Goal: Information Seeking & Learning: Check status

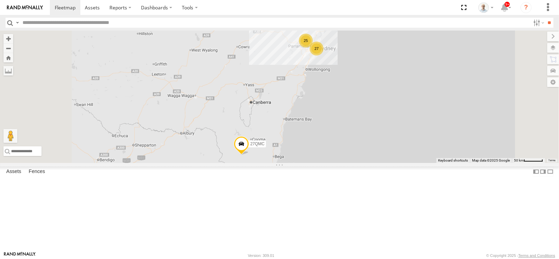
click at [313, 47] on div "25" at bounding box center [306, 41] width 14 height 14
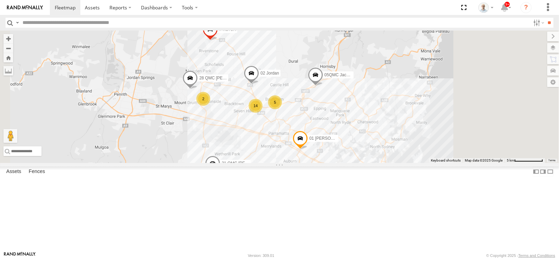
drag, startPoint x: 404, startPoint y: 137, endPoint x: 333, endPoint y: 125, distance: 72.8
click at [355, 134] on div "27QMC 19 14 # KS75A 5 21 QMC Pat Junior 01 Lyndon 2 05QMC Jackson 2 02 Jordan Q…" at bounding box center [279, 96] width 559 height 132
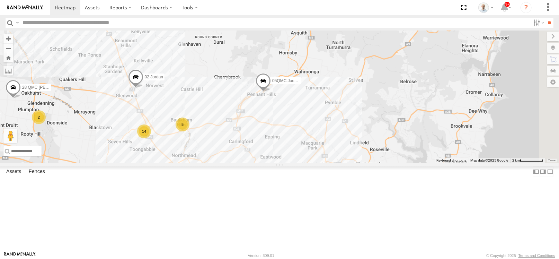
drag, startPoint x: 465, startPoint y: 149, endPoint x: 430, endPoint y: 148, distance: 35.0
click at [430, 148] on div "27QMC # KS75A 21 QMC Pat Junior 01 Lyndon 05QMC Jackson 02 Jordan QMC Mercedes …" at bounding box center [279, 96] width 559 height 132
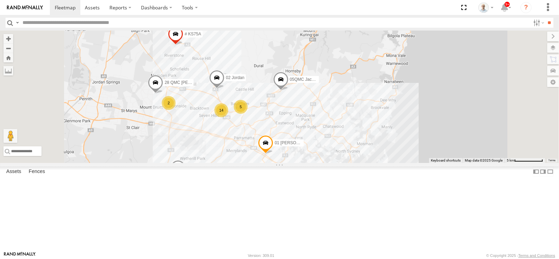
drag, startPoint x: 420, startPoint y: 205, endPoint x: 375, endPoint y: 176, distance: 52.9
click at [382, 163] on div "27QMC # KS75A 21 QMC Pat Junior 01 Lyndon 05QMC Jackson 02 Jordan QMC Mercedes …" at bounding box center [279, 96] width 559 height 132
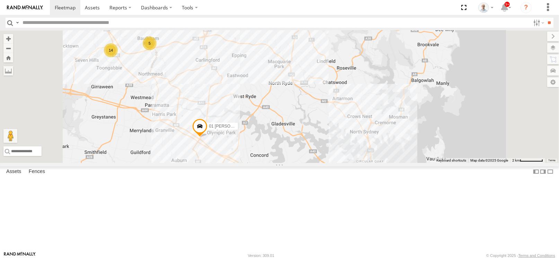
drag, startPoint x: 371, startPoint y: 195, endPoint x: 530, endPoint y: 210, distance: 160.1
click at [531, 163] on div "27QMC # KS75A 21 QMC Pat Junior 01 Lyndon 05QMC Jackson 02 Jordan QMC Mercedes …" at bounding box center [279, 96] width 559 height 132
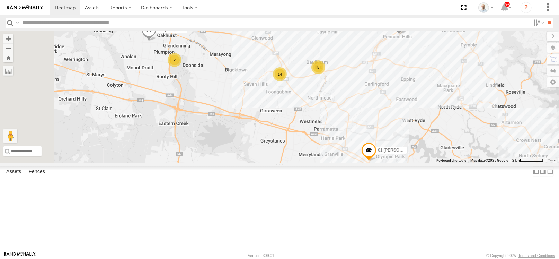
click at [325, 74] on div "5" at bounding box center [319, 67] width 14 height 14
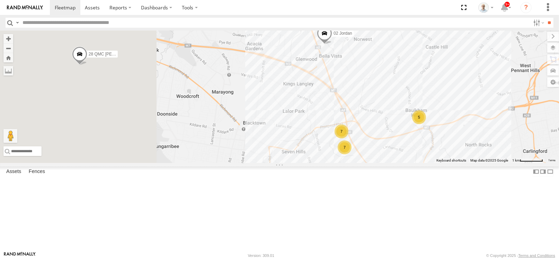
drag, startPoint x: 313, startPoint y: 207, endPoint x: 463, endPoint y: 199, distance: 150.3
click at [463, 163] on div "27QMC # KS75A 21 QMC Pat Junior 01 Lyndon 05QMC Jackson 02 Jordan QMC Mercedes …" at bounding box center [279, 96] width 559 height 132
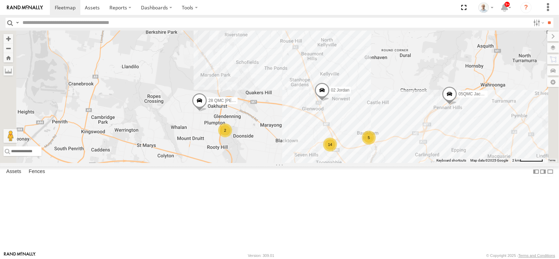
click at [232, 137] on div "2" at bounding box center [225, 130] width 14 height 14
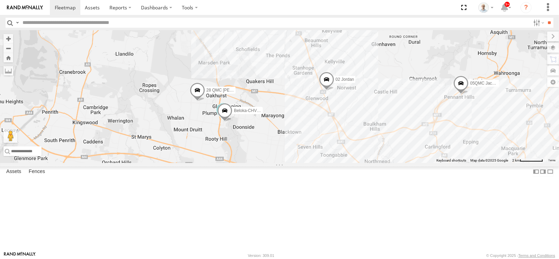
drag, startPoint x: 487, startPoint y: 195, endPoint x: 317, endPoint y: 168, distance: 172.3
click at [317, 163] on div "27QMC # KS75A 21 QMC Pat Junior 01 Lyndon 05QMC Jackson 02 Jordan QMC Mercedes …" at bounding box center [279, 96] width 559 height 132
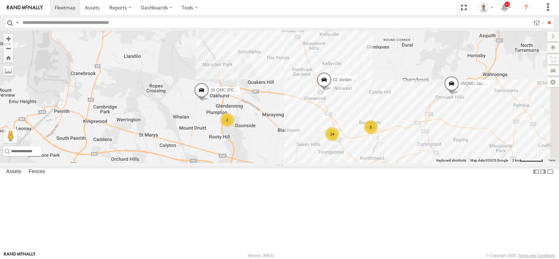
click at [339, 141] on div "14" at bounding box center [332, 134] width 14 height 14
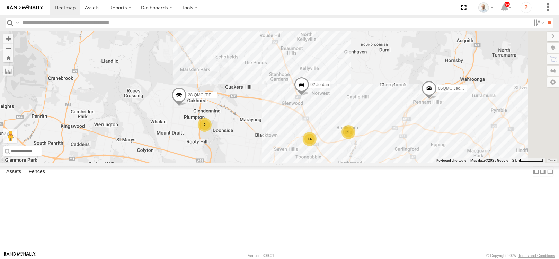
drag, startPoint x: 455, startPoint y: 208, endPoint x: 266, endPoint y: 137, distance: 202.3
click at [282, 141] on div "27QMC # KS75A 21 QMC Pat Junior 01 Lyndon 05QMC Jackson 02 Jordan QMC Mercedes …" at bounding box center [279, 96] width 559 height 132
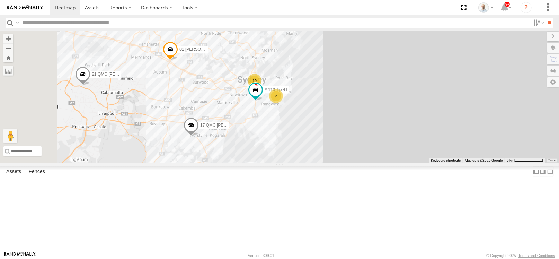
drag, startPoint x: 272, startPoint y: 216, endPoint x: 307, endPoint y: 177, distance: 52.3
click at [307, 163] on div "27QMC # KS75A 21 QMC Pat Junior 01 Lyndon 05QMC Jackson 02 Jordan QMC Mercedes …" at bounding box center [279, 96] width 559 height 132
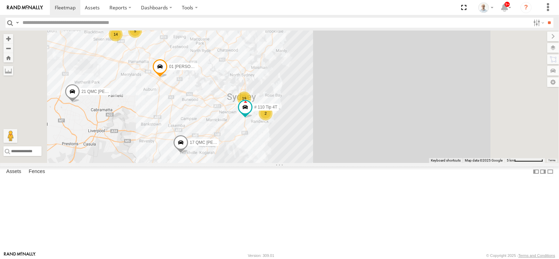
click at [251, 105] on div "19" at bounding box center [244, 98] width 14 height 14
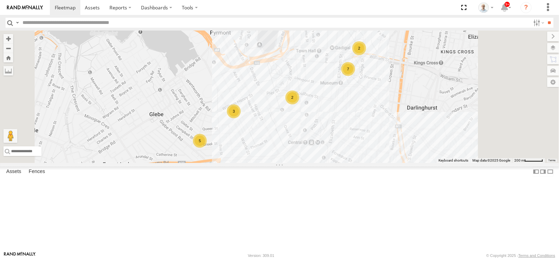
click at [207, 148] on div "5" at bounding box center [200, 141] width 14 height 14
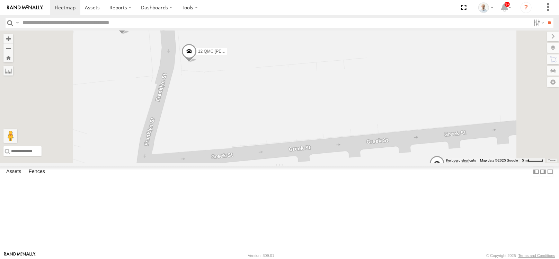
scroll to position [69, 0]
click at [160, 5] on label "Dashboards" at bounding box center [156, 7] width 41 height 15
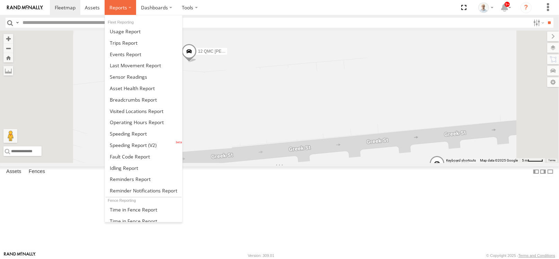
click at [105, 9] on label at bounding box center [121, 7] width 32 height 15
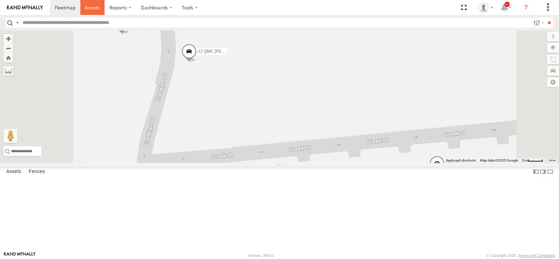
click at [97, 6] on span at bounding box center [92, 7] width 15 height 7
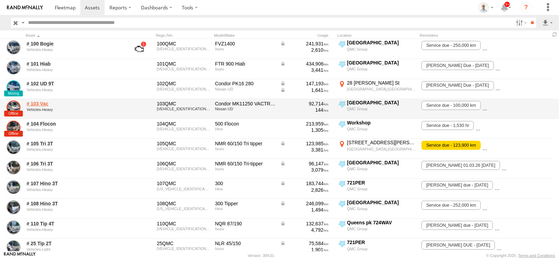
click at [29, 105] on link "# 103 Vac" at bounding box center [74, 104] width 95 height 6
click at [36, 101] on link "# 103 Vac" at bounding box center [74, 104] width 95 height 6
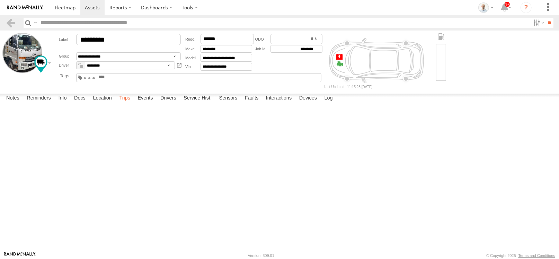
drag, startPoint x: 128, startPoint y: 243, endPoint x: 124, endPoint y: 241, distance: 4.6
click at [128, 103] on label "Trips" at bounding box center [125, 99] width 18 height 10
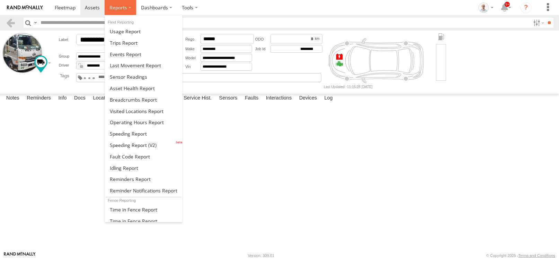
click at [118, 7] on span at bounding box center [119, 7] width 18 height 7
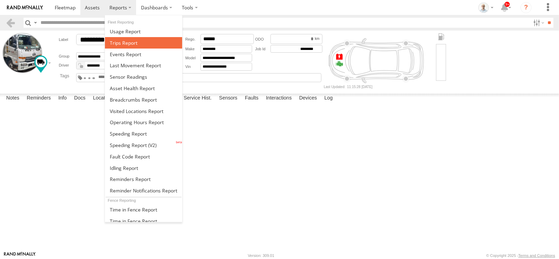
click at [125, 41] on span at bounding box center [124, 43] width 28 height 7
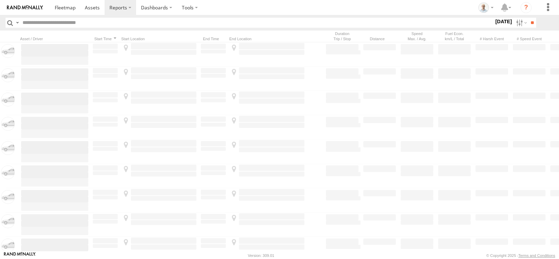
click at [45, 21] on input "text" at bounding box center [257, 23] width 474 height 10
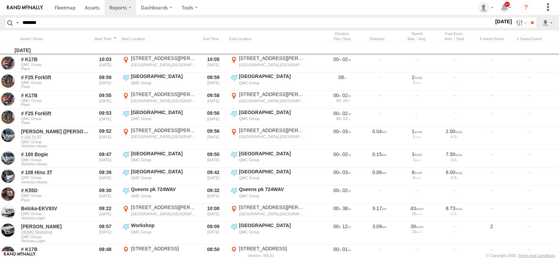
click at [27, 22] on input "******" at bounding box center [257, 23] width 474 height 10
type input "******"
click at [517, 23] on label at bounding box center [521, 23] width 15 height 10
click at [0, 0] on label at bounding box center [0, 0] width 0 height 0
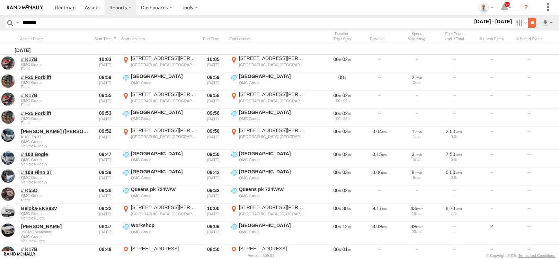
click at [530, 22] on input "**" at bounding box center [533, 23] width 8 height 10
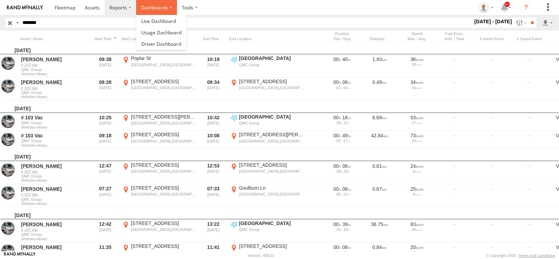
click at [154, 2] on label "Dashboards" at bounding box center [156, 7] width 41 height 15
click at [154, 16] on link at bounding box center [162, 20] width 50 height 11
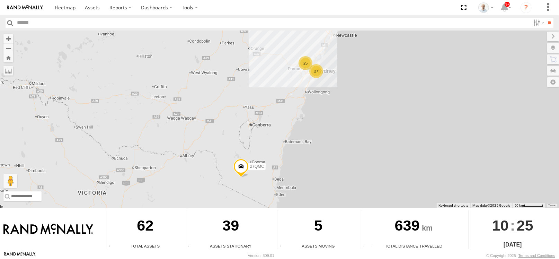
click at [314, 70] on div "27" at bounding box center [316, 71] width 14 height 14
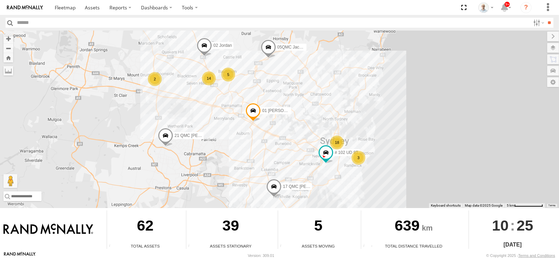
drag, startPoint x: 241, startPoint y: 126, endPoint x: 221, endPoint y: 175, distance: 53.3
click at [221, 175] on div "27QMC # KS75A 21 QMC Pat Junior 01 Lyndon 05QMC Jackson 06QMC -Spare # 102 UD 9…" at bounding box center [279, 118] width 559 height 177
click at [227, 75] on div "5" at bounding box center [228, 75] width 14 height 14
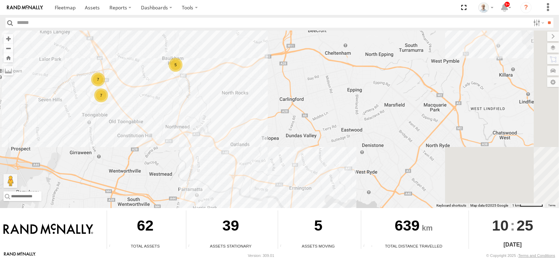
drag, startPoint x: 303, startPoint y: 169, endPoint x: 177, endPoint y: -25, distance: 231.4
click at [177, 0] on html at bounding box center [279, 129] width 559 height 259
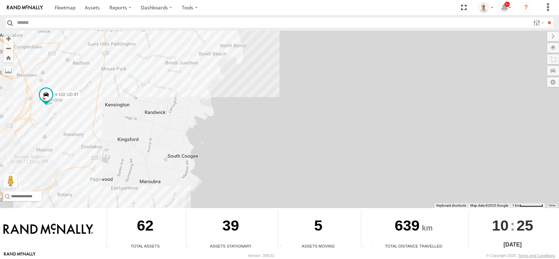
drag, startPoint x: 242, startPoint y: 50, endPoint x: 101, endPoint y: 200, distance: 206.0
click at [84, 237] on div "← Move left → Move right ↑ Move up ↓ Move down + Zoom in - Zoom out Home Jump l…" at bounding box center [279, 140] width 559 height 221
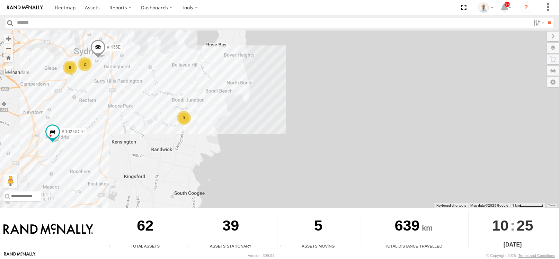
drag, startPoint x: 118, startPoint y: 72, endPoint x: 122, endPoint y: 111, distance: 39.3
click at [122, 111] on div "27QMC # KS75A 21 QMC Pat Junior 01 Lyndon 05QMC Jackson 06QMC -Spare # 102 UD 9…" at bounding box center [279, 118] width 559 height 177
click at [182, 116] on div "3" at bounding box center [184, 118] width 14 height 14
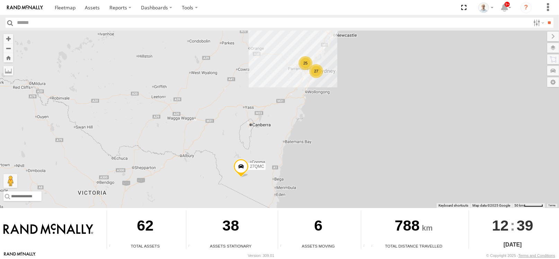
click at [314, 71] on div "27" at bounding box center [316, 71] width 14 height 14
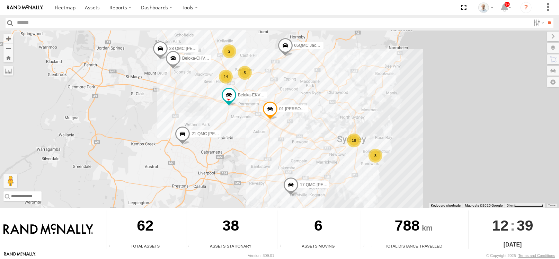
drag, startPoint x: 284, startPoint y: 143, endPoint x: 287, endPoint y: 168, distance: 24.4
click at [287, 168] on div "27QMC # KS75A 21 QMC Pat Junior 01 Lyndon Beloka-EKV93V 05QMC Jackson 06QMC -Sp…" at bounding box center [279, 118] width 559 height 177
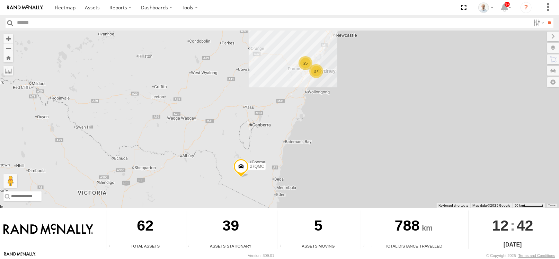
click at [304, 65] on div "25" at bounding box center [306, 63] width 14 height 14
click at [321, 69] on div "27" at bounding box center [316, 71] width 14 height 14
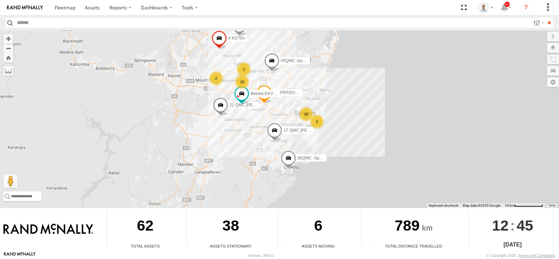
click at [246, 71] on div "2" at bounding box center [244, 69] width 14 height 14
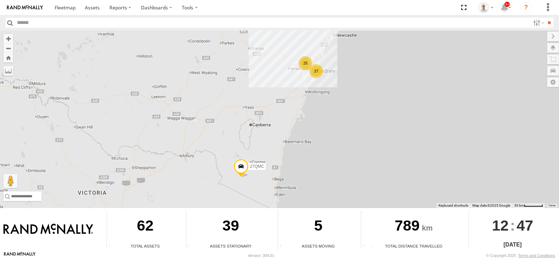
click at [321, 71] on div "27" at bounding box center [316, 71] width 14 height 14
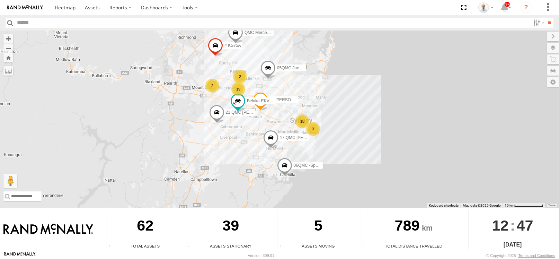
drag, startPoint x: 299, startPoint y: 68, endPoint x: 295, endPoint y: 77, distance: 9.9
click at [295, 77] on div "27QMC 18 2 19 # KS75A 21 QMC Pat Junior 01 Lyndon Beloka-EKV93V 05QMC Jackson 0…" at bounding box center [279, 118] width 559 height 177
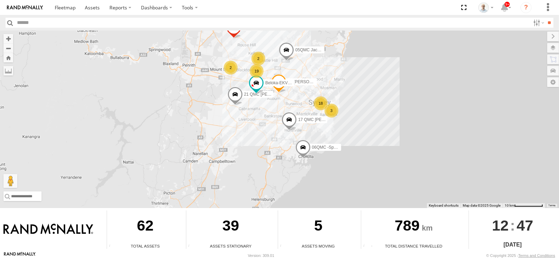
drag, startPoint x: 311, startPoint y: 75, endPoint x: 330, endPoint y: 56, distance: 27.0
click at [330, 56] on div "27QMC 18 2 19 # KS75A 21 QMC Pat Junior 01 Lyndon Beloka-EKV93V 05QMC Jackson 0…" at bounding box center [279, 118] width 559 height 177
click at [253, 71] on div "19" at bounding box center [257, 71] width 14 height 14
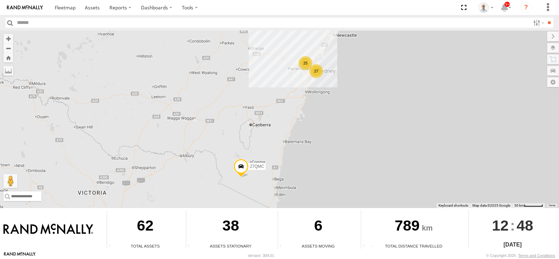
click at [311, 61] on div "25" at bounding box center [306, 63] width 14 height 14
click at [317, 69] on div "27" at bounding box center [316, 71] width 14 height 14
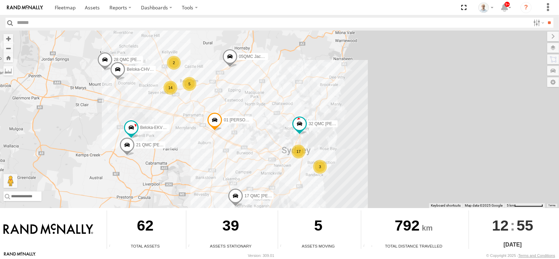
drag, startPoint x: 276, startPoint y: 109, endPoint x: 239, endPoint y: 116, distance: 37.2
click at [239, 116] on div "27QMC # KS75A 01 Lyndon 05QMC Jackson 06QMC -Spare QMC Mercedes 17 QMC Andres 1…" at bounding box center [279, 118] width 559 height 177
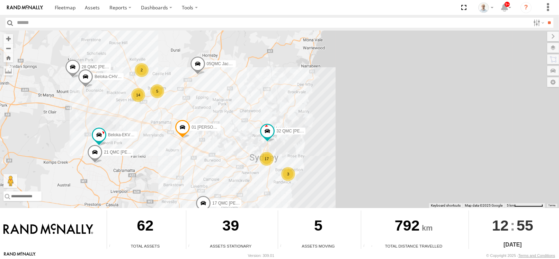
drag, startPoint x: 134, startPoint y: 96, endPoint x: 144, endPoint y: 105, distance: 13.2
click at [144, 105] on div "27QMC # KS75A 01 Lyndon 05QMC Jackson 06QMC -Spare QMC Mercedes 17 QMC Andres 2…" at bounding box center [279, 118] width 559 height 177
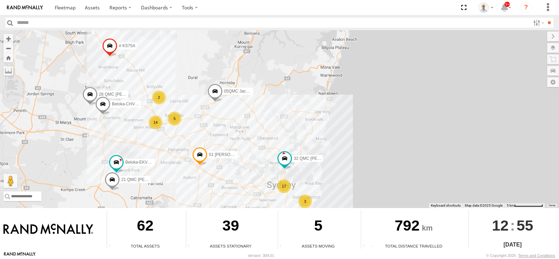
drag, startPoint x: 113, startPoint y: 78, endPoint x: 133, endPoint y: 108, distance: 36.8
click at [133, 106] on span "Beloka-CHV61N" at bounding box center [127, 104] width 30 height 5
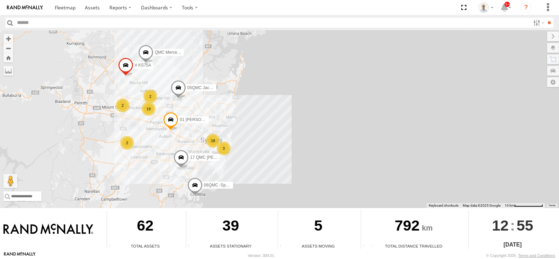
drag, startPoint x: 205, startPoint y: 59, endPoint x: 206, endPoint y: 66, distance: 7.0
click at [205, 60] on div "27QMC # KS75A 01 Lyndon 05QMC Jackson 06QMC -Spare QMC Mercedes 17 QMC Andres 1…" at bounding box center [279, 118] width 559 height 177
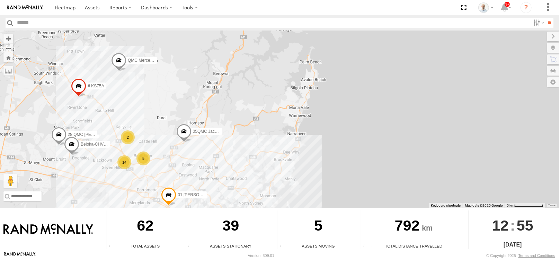
drag, startPoint x: 208, startPoint y: 127, endPoint x: 200, endPoint y: 108, distance: 20.5
click at [200, 108] on div "27QMC 01 Lyndon 05QMC Jackson 06QMC -Spare 17 QMC Andres # KS75A QMC Mercedes 2…" at bounding box center [279, 118] width 559 height 177
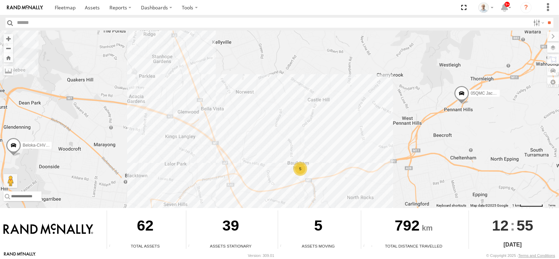
drag, startPoint x: 105, startPoint y: 150, endPoint x: 361, endPoint y: 104, distance: 259.8
click at [370, 102] on div "27QMC 01 Lyndon 05QMC Jackson 06QMC -Spare 17 QMC Andres # KS75A QMC Mercedes B…" at bounding box center [279, 118] width 559 height 177
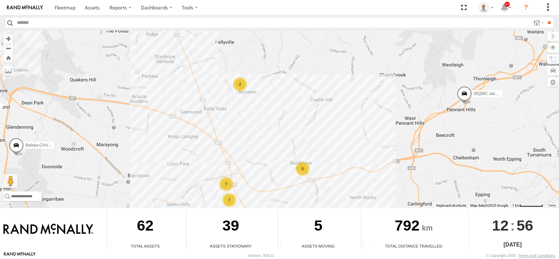
click at [238, 83] on div "2" at bounding box center [240, 84] width 14 height 14
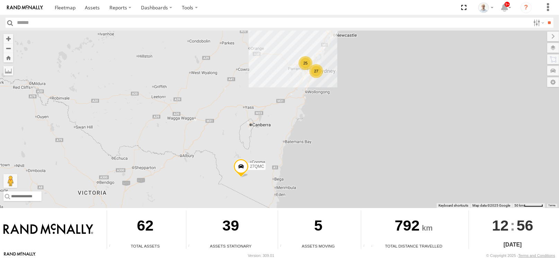
click at [308, 60] on div "25" at bounding box center [306, 63] width 14 height 14
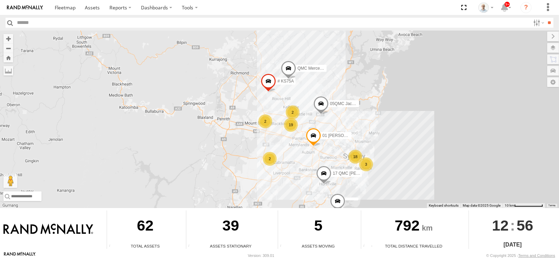
click at [292, 110] on div "2" at bounding box center [293, 112] width 14 height 14
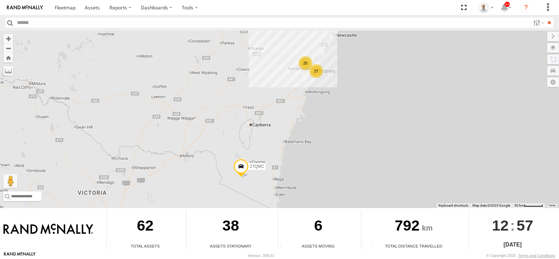
click at [316, 65] on div "27" at bounding box center [316, 71] width 14 height 14
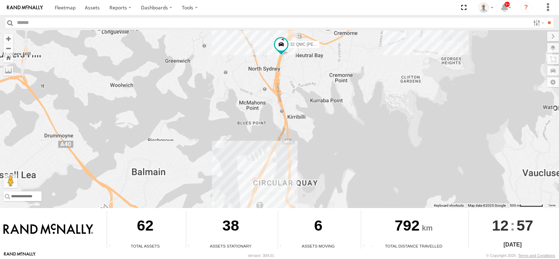
drag, startPoint x: 351, startPoint y: 111, endPoint x: 296, endPoint y: -42, distance: 162.7
click at [296, 0] on html at bounding box center [279, 129] width 559 height 259
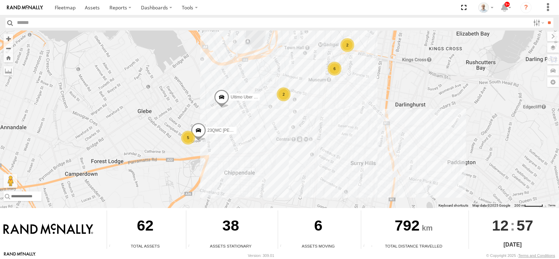
click at [191, 135] on div "5" at bounding box center [188, 138] width 14 height 14
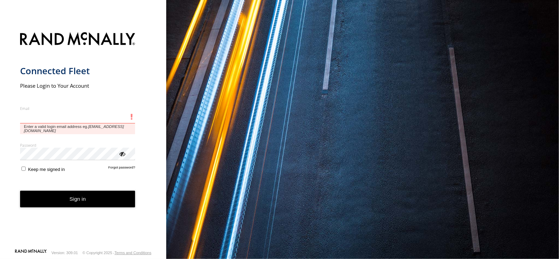
type input "**********"
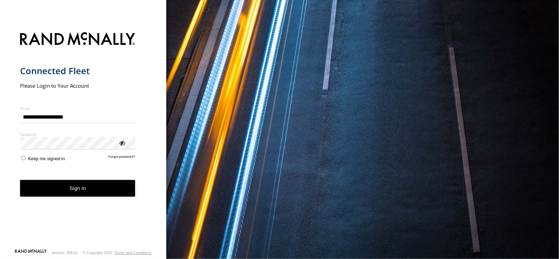
click at [69, 185] on form "**********" at bounding box center [83, 138] width 126 height 220
click at [80, 165] on form "**********" at bounding box center [83, 138] width 126 height 220
click at [82, 191] on button "Sign in" at bounding box center [77, 188] width 115 height 17
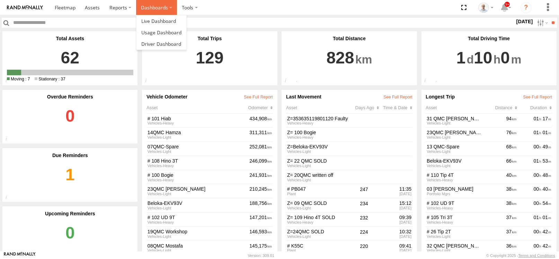
click at [155, 2] on label "Dashboards" at bounding box center [156, 7] width 41 height 15
click at [153, 20] on span at bounding box center [158, 21] width 35 height 7
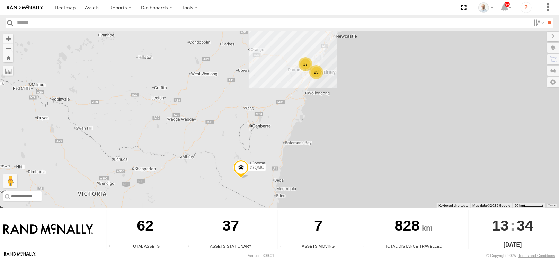
click at [320, 68] on div "25" at bounding box center [316, 72] width 14 height 14
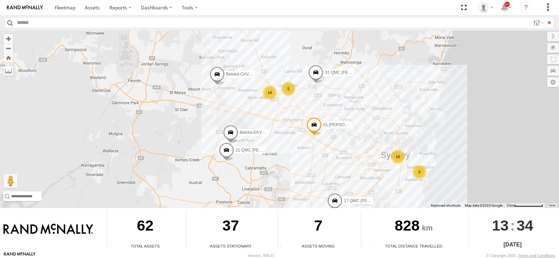
drag, startPoint x: 232, startPoint y: 102, endPoint x: 281, endPoint y: 133, distance: 58.2
click at [281, 134] on div "27QMC # KS75A 01 Lyndon 06QMC -Spare QMC Mercedes 17 QMC Andres 16 14 5 21 QMC …" at bounding box center [279, 118] width 559 height 177
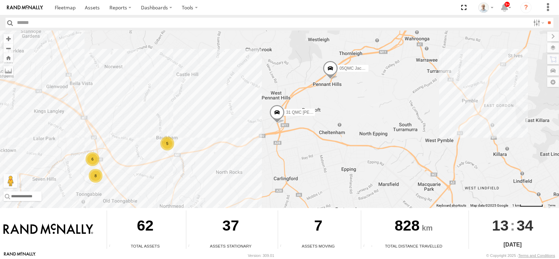
drag, startPoint x: 283, startPoint y: 62, endPoint x: 176, endPoint y: 121, distance: 122.4
click at [176, 121] on div "27QMC # KS75A 01 Lyndon 06QMC -Spare QMC Mercedes 17 QMC Andres 21 QMC Pat Juni…" at bounding box center [279, 118] width 559 height 177
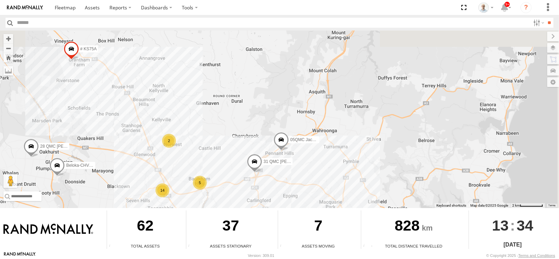
drag, startPoint x: 357, startPoint y: 85, endPoint x: 309, endPoint y: 145, distance: 76.9
click at [309, 145] on div "27QMC # KS75A 01 Lyndon 06QMC -Spare QMC Mercedes 17 QMC Andres 32 QMC Ryan 2 1…" at bounding box center [279, 118] width 559 height 177
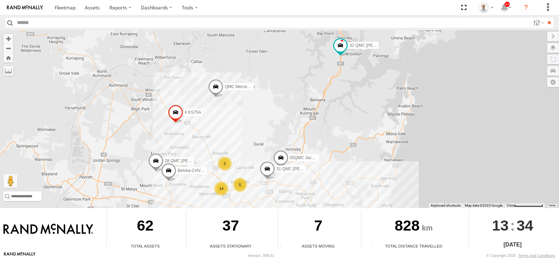
drag, startPoint x: 314, startPoint y: 135, endPoint x: 304, endPoint y: 148, distance: 16.4
click at [304, 148] on div "27QMC # KS75A 01 Lyndon 06QMC -Spare QMC Mercedes 17 QMC Andres 32 QMC Ryan 2 1…" at bounding box center [279, 118] width 559 height 177
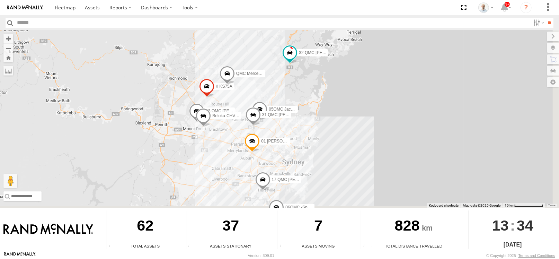
drag, startPoint x: 403, startPoint y: 188, endPoint x: 328, endPoint y: 115, distance: 104.6
click at [328, 115] on div "27QMC # KS75A 01 Lyndon 06QMC -Spare QMC Mercedes 17 QMC Andres 32 QMC Ryan 31 …" at bounding box center [279, 118] width 559 height 177
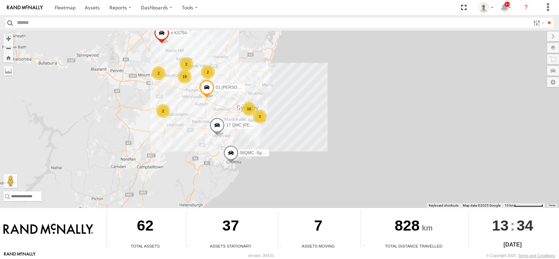
click at [249, 110] on div "16" at bounding box center [249, 109] width 14 height 14
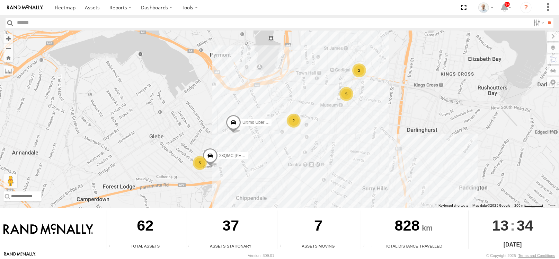
click at [357, 69] on div "2" at bounding box center [359, 70] width 14 height 14
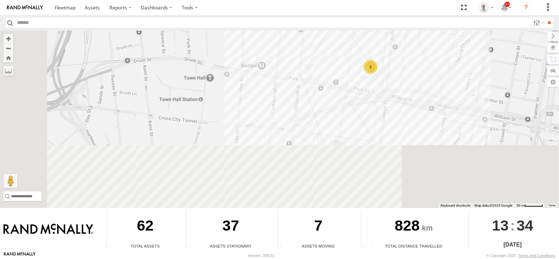
drag, startPoint x: 310, startPoint y: 176, endPoint x: 369, endPoint y: 61, distance: 128.8
click at [369, 61] on div "2" at bounding box center [371, 67] width 14 height 14
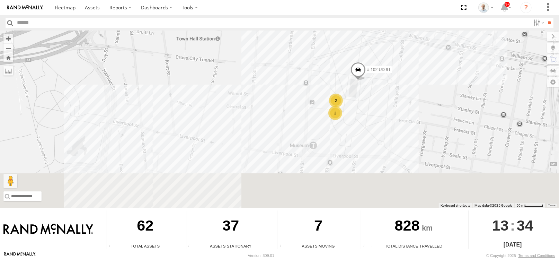
drag, startPoint x: 322, startPoint y: 159, endPoint x: 312, endPoint y: 121, distance: 40.0
click at [312, 121] on div "27QMC # KS75A 01 Lyndon 06QMC -Spare QMC Mercedes 17 QMC Andres 32 QMC Ryan Ult…" at bounding box center [279, 118] width 559 height 177
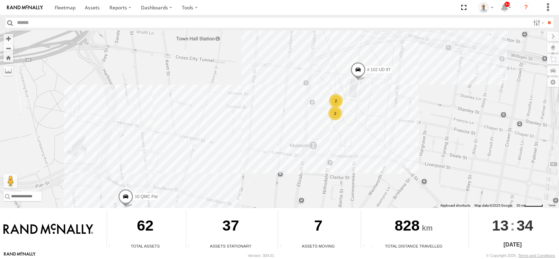
click at [334, 110] on div "2" at bounding box center [336, 113] width 14 height 14
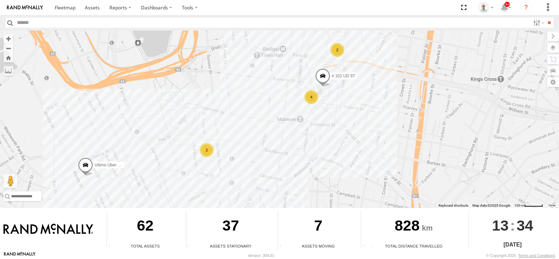
click at [207, 147] on div "2" at bounding box center [207, 150] width 14 height 14
